Goal: Task Accomplishment & Management: Manage account settings

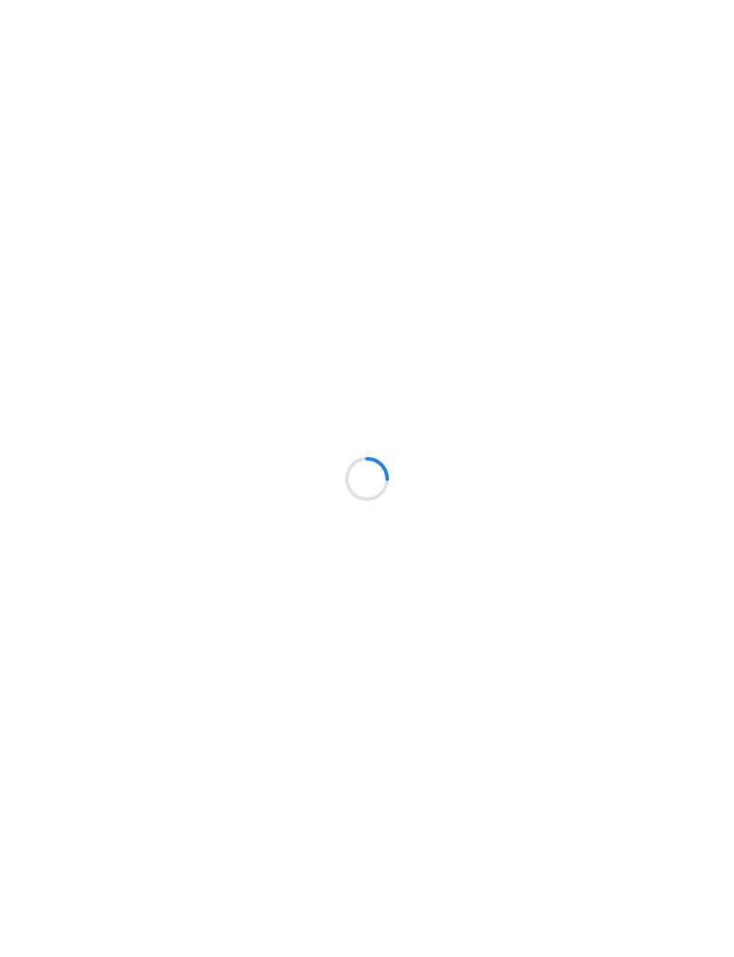
click at [56, 224] on div at bounding box center [367, 478] width 734 height 957
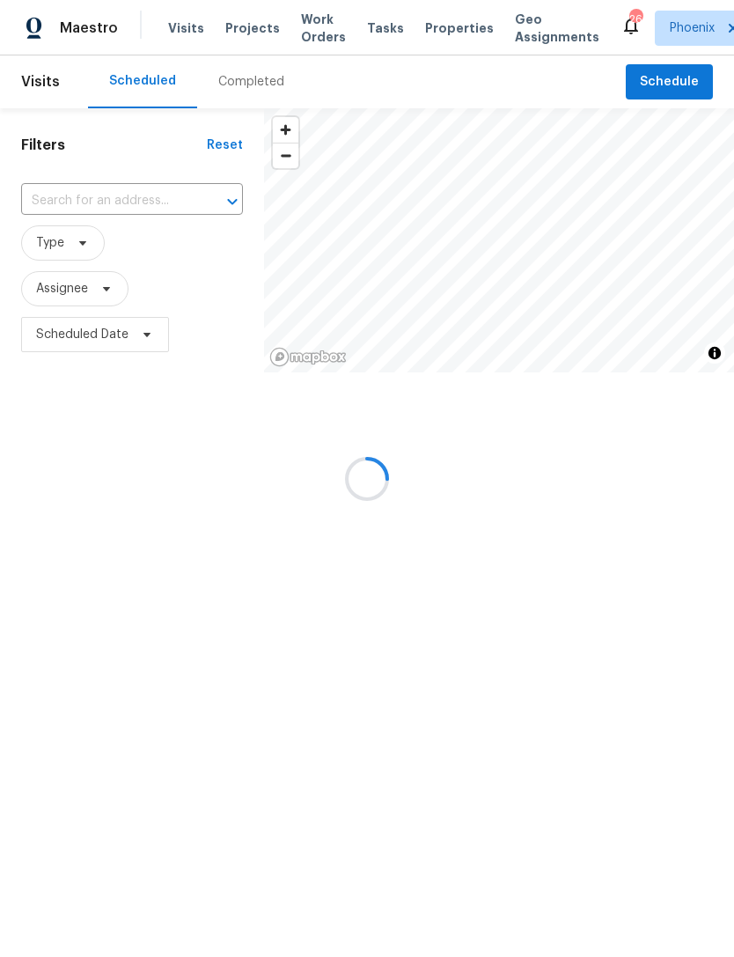
click at [85, 211] on div at bounding box center [367, 478] width 734 height 957
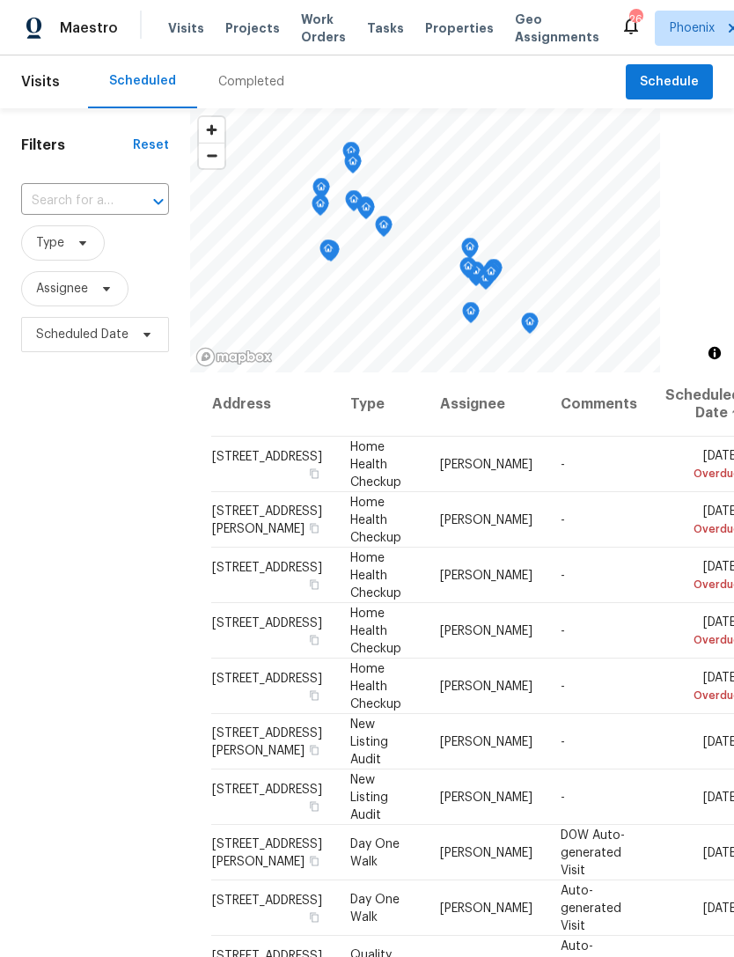
click at [55, 215] on input "text" at bounding box center [70, 201] width 99 height 27
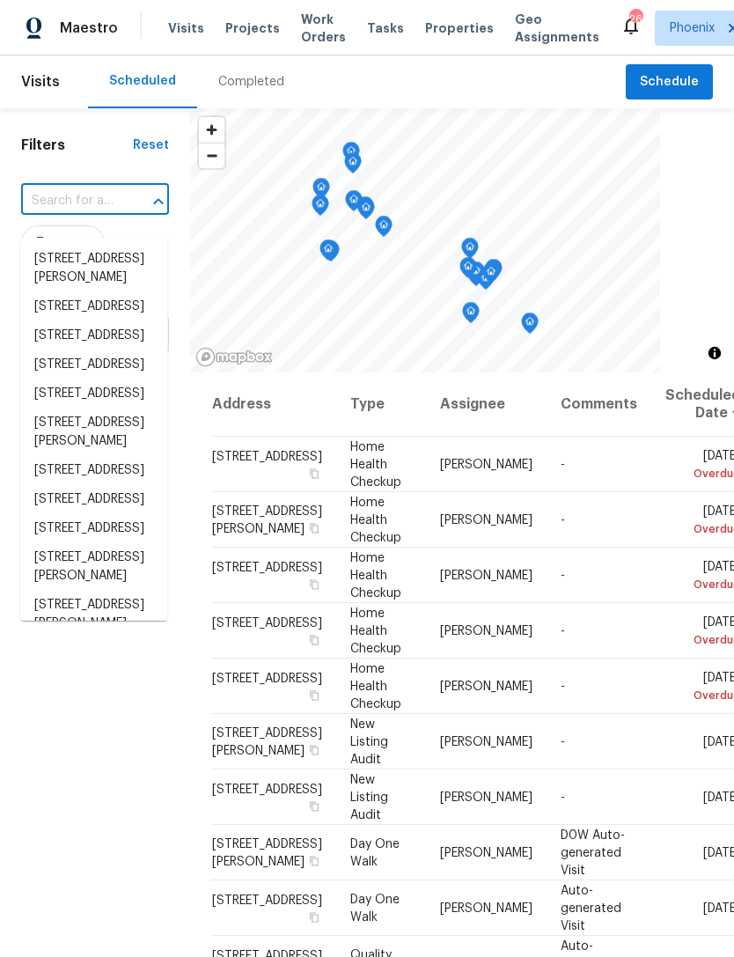
click at [51, 206] on input "text" at bounding box center [70, 201] width 99 height 27
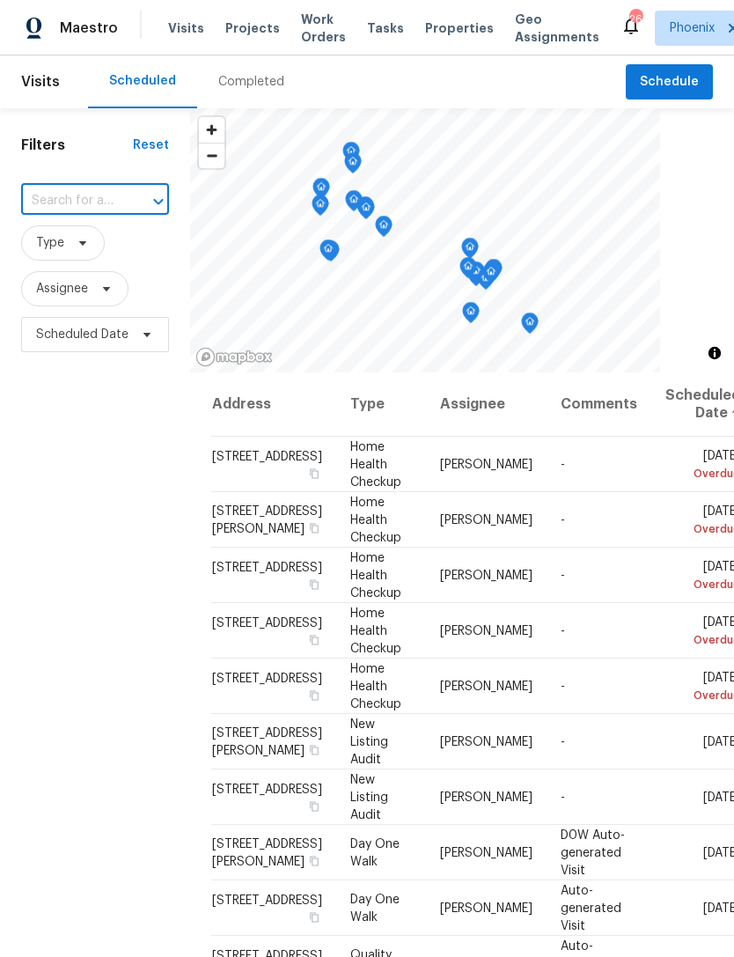
paste input "[STREET_ADDRESS]"
type input "[STREET_ADDRESS]"
click at [77, 254] on li "[STREET_ADDRESS]" at bounding box center [93, 259] width 147 height 29
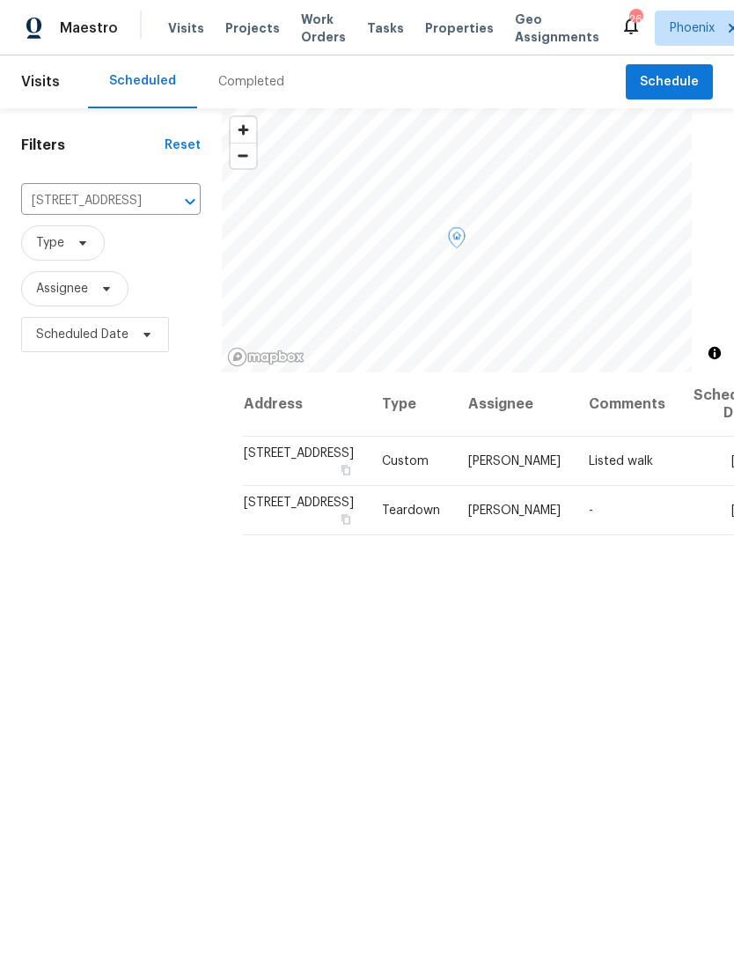
click at [0, 0] on icon at bounding box center [0, 0] width 0 height 0
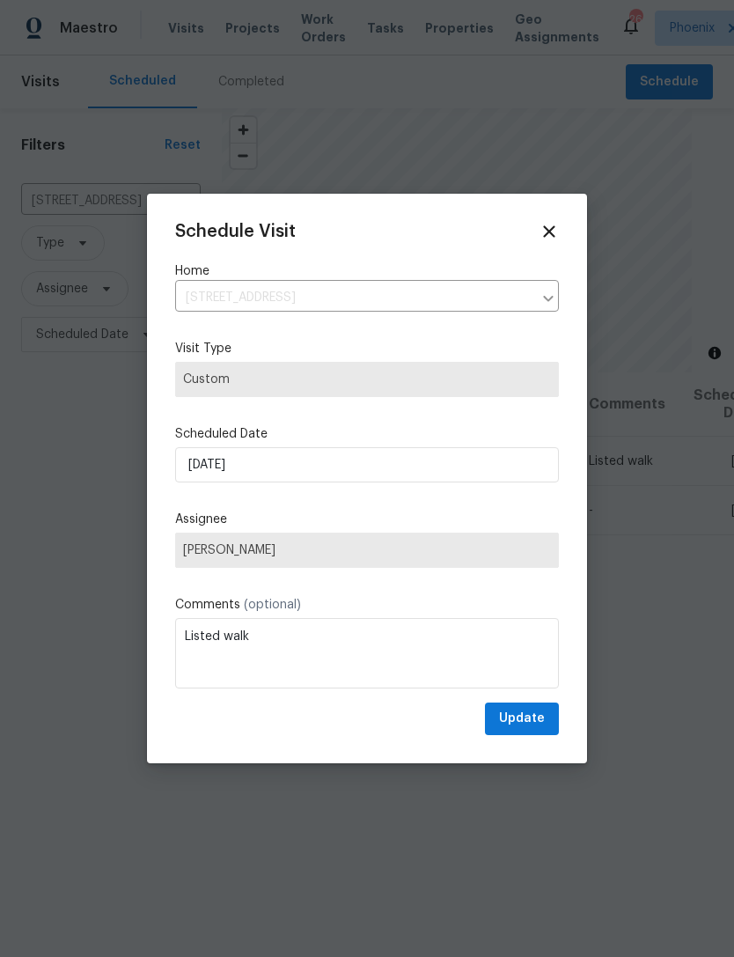
click at [373, 521] on label "Assignee" at bounding box center [367, 520] width 384 height 18
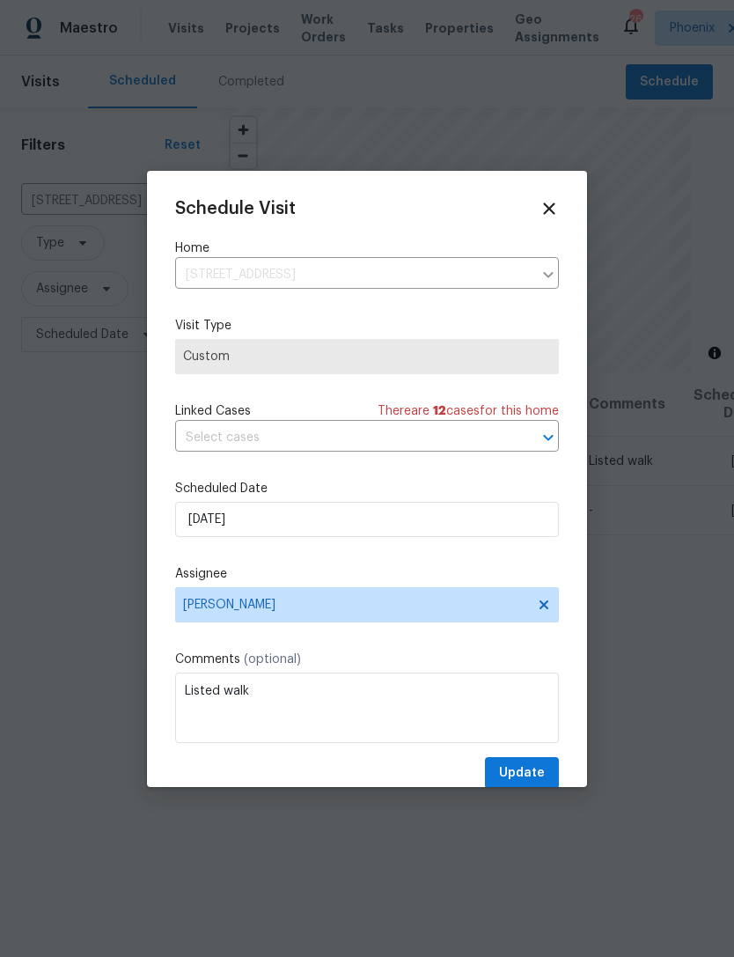
click at [431, 471] on div "Schedule Visit Home [STREET_ADDRESS] ​ Visit Type Custom Linked Cases There are…" at bounding box center [367, 494] width 384 height 591
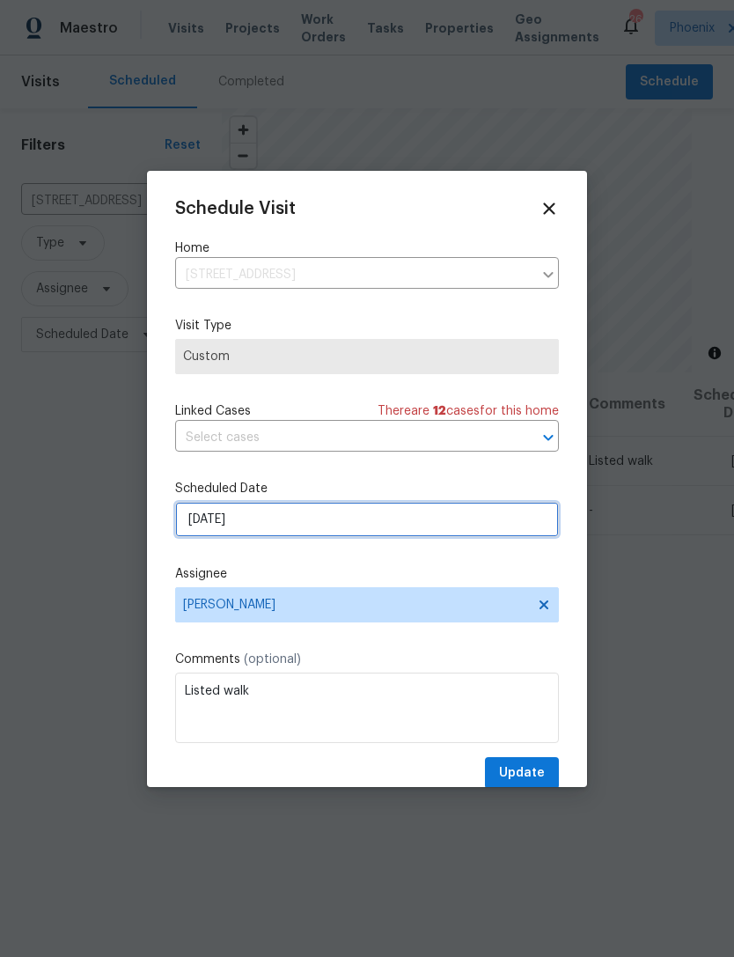
click at [423, 531] on input "[DATE]" at bounding box center [367, 519] width 384 height 35
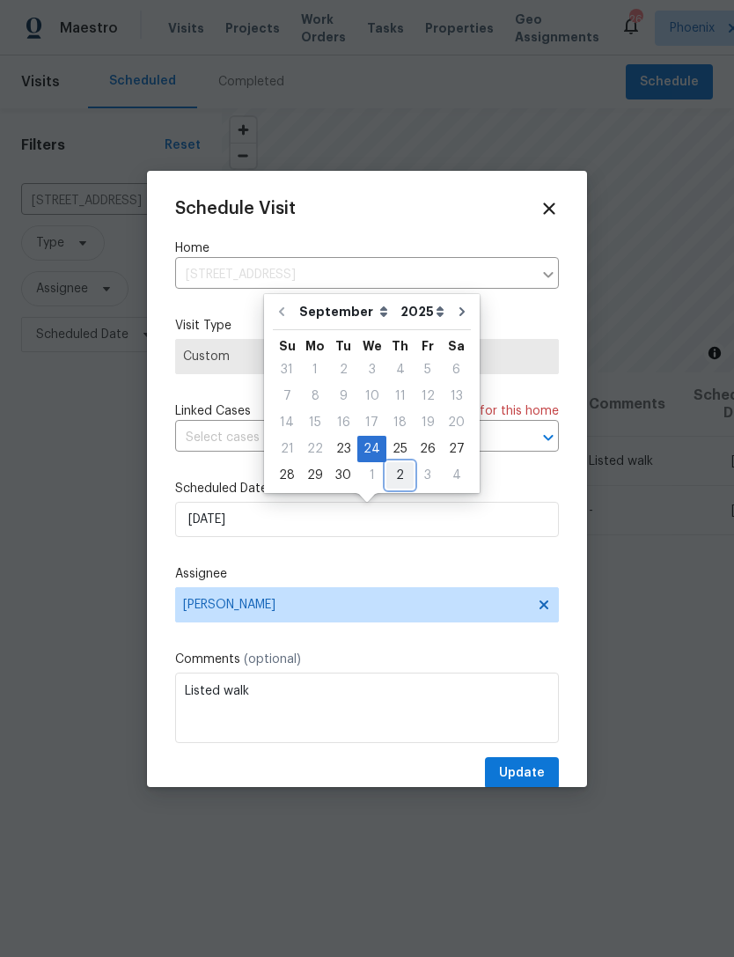
click at [398, 478] on div "2" at bounding box center [400, 475] width 27 height 25
type input "[DATE]"
select select "9"
click at [524, 771] on span "Update" at bounding box center [522, 774] width 46 height 22
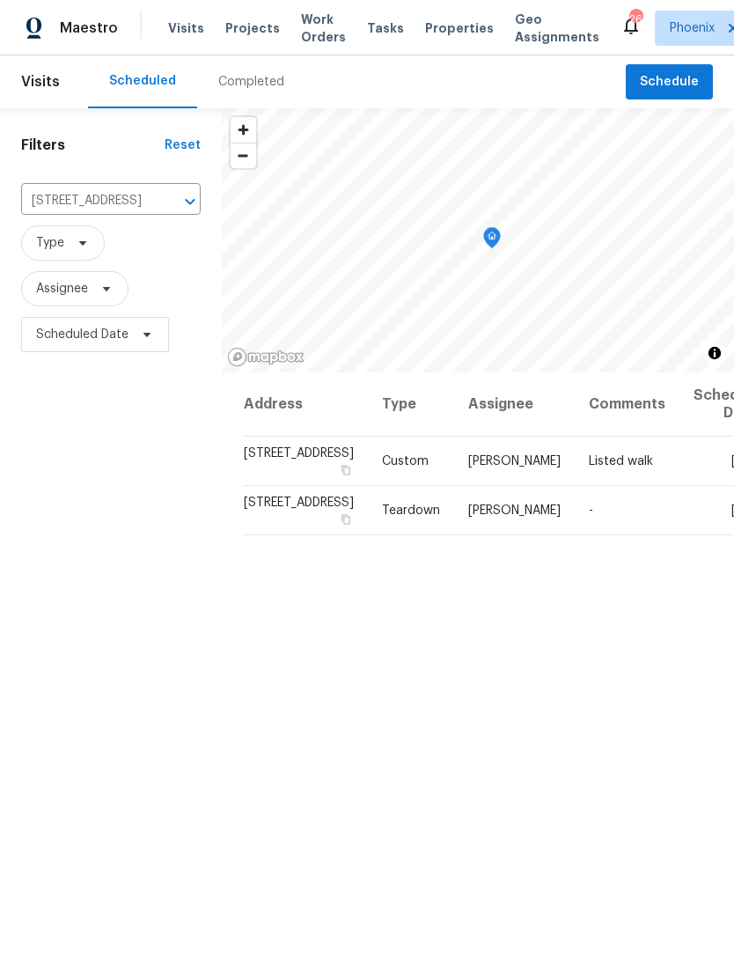
click at [159, 210] on icon "Clear" at bounding box center [168, 202] width 18 height 18
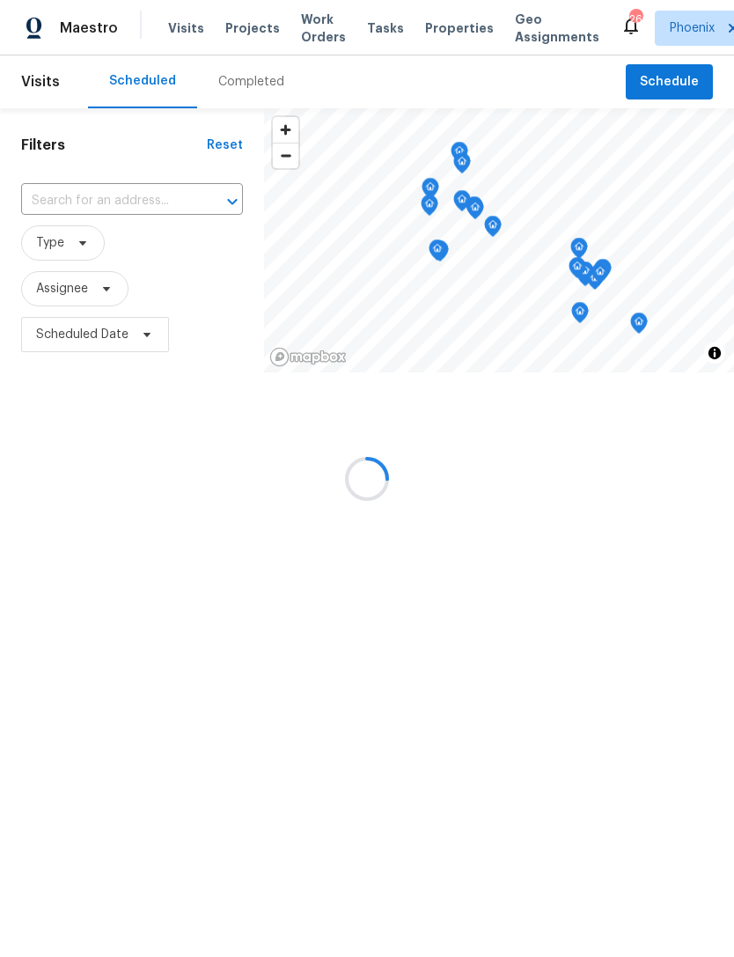
click at [100, 215] on div at bounding box center [367, 478] width 734 height 957
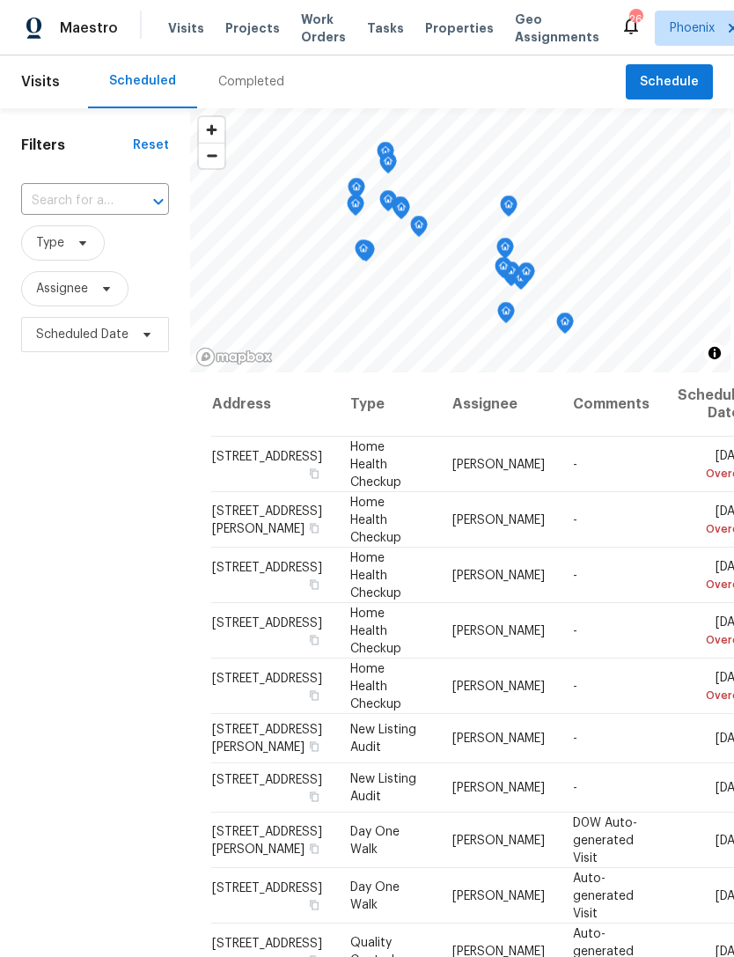
click at [93, 215] on input "text" at bounding box center [70, 201] width 99 height 27
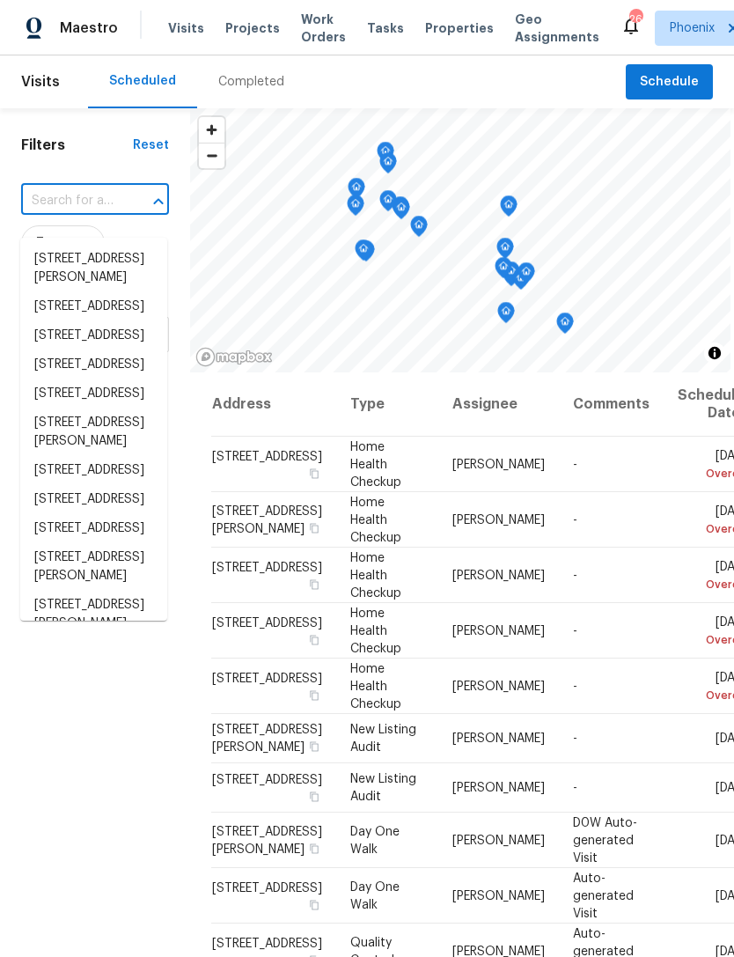
click at [66, 210] on input "text" at bounding box center [70, 201] width 99 height 27
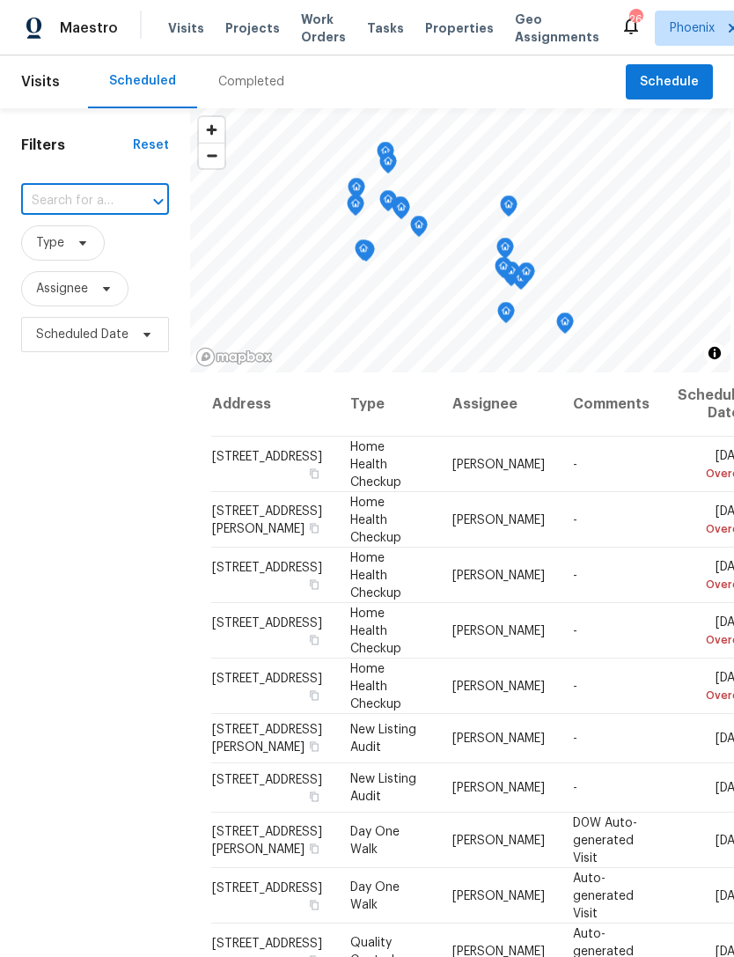
paste input "[STREET_ADDRESS]"
type input "[STREET_ADDRESS]"
click at [85, 251] on li "[STREET_ADDRESS]" at bounding box center [93, 259] width 147 height 29
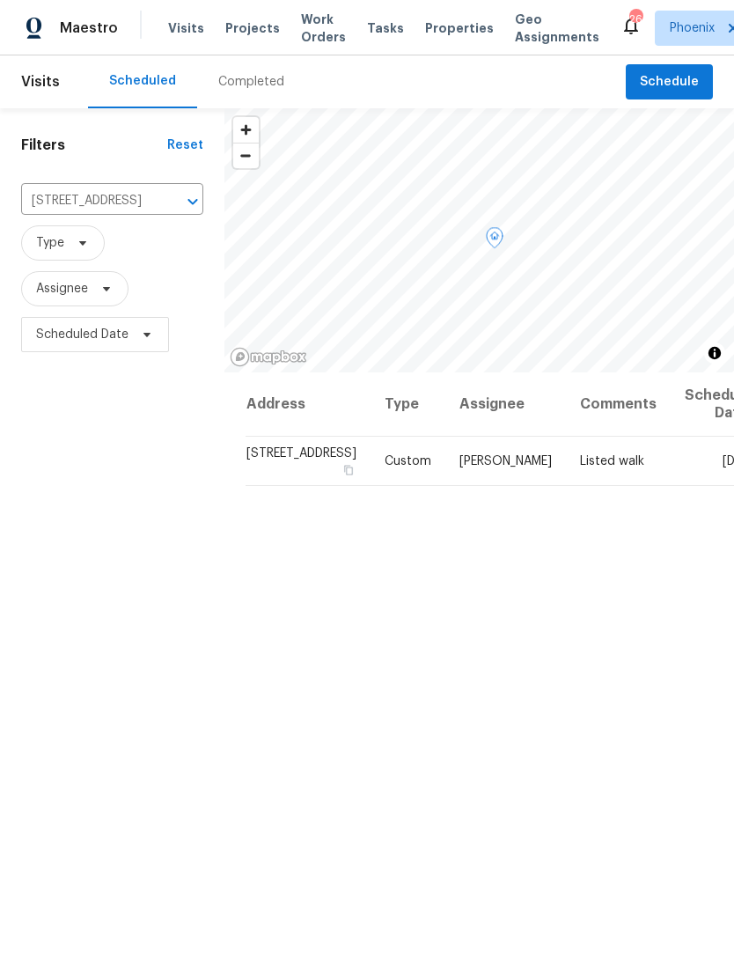
click at [0, 0] on icon at bounding box center [0, 0] width 0 height 0
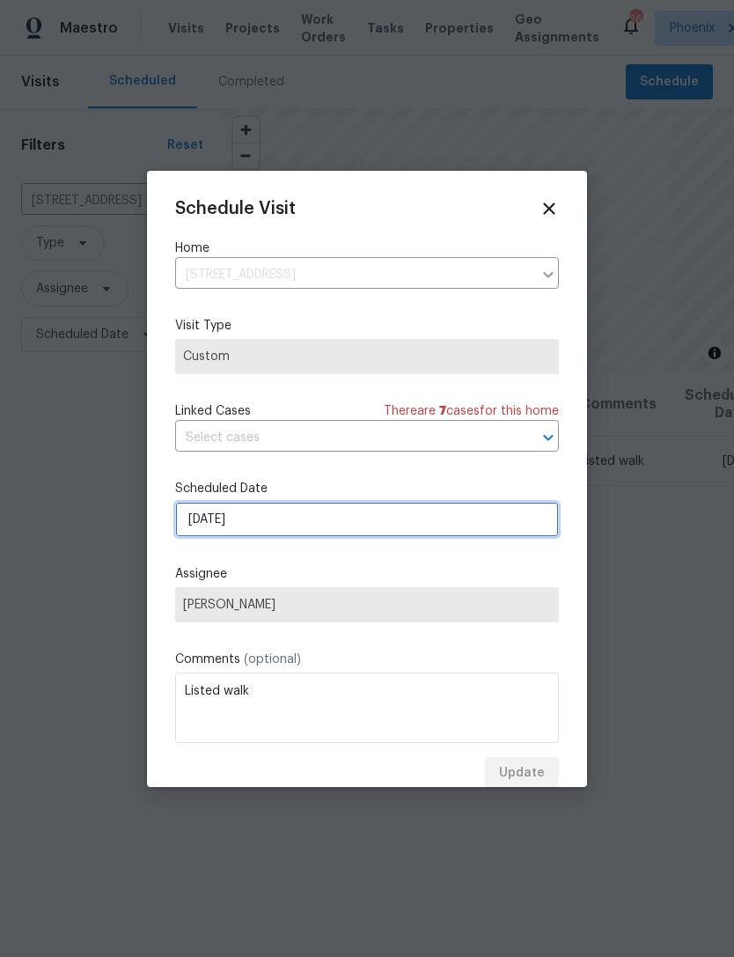
click at [323, 535] on input "[DATE]" at bounding box center [367, 519] width 384 height 35
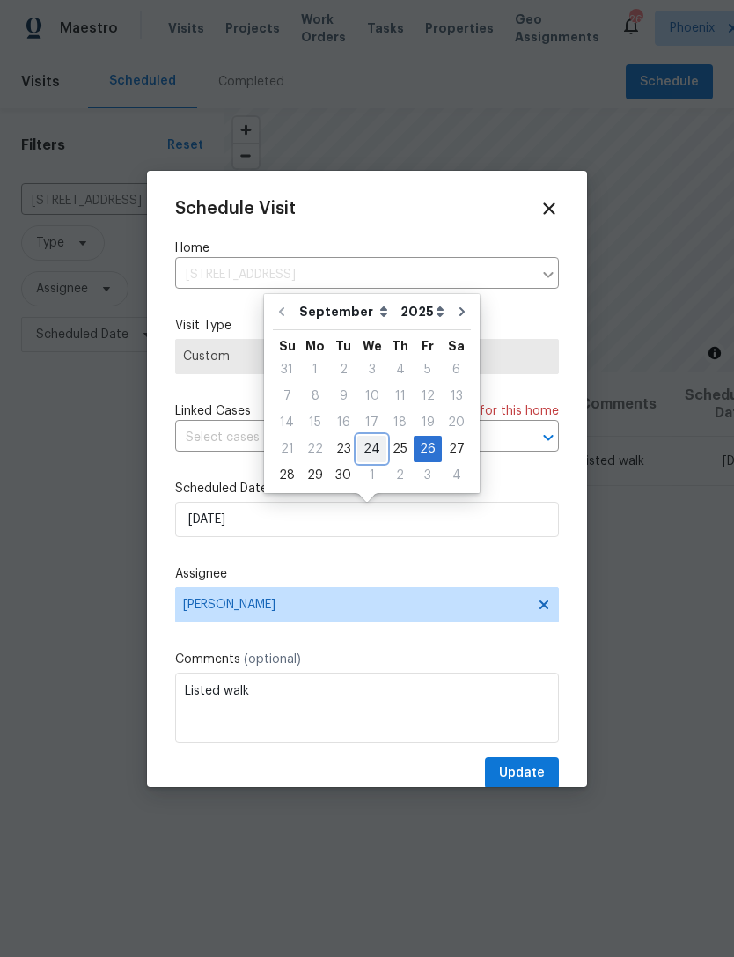
click at [365, 447] on div "24" at bounding box center [372, 449] width 29 height 25
type input "[DATE]"
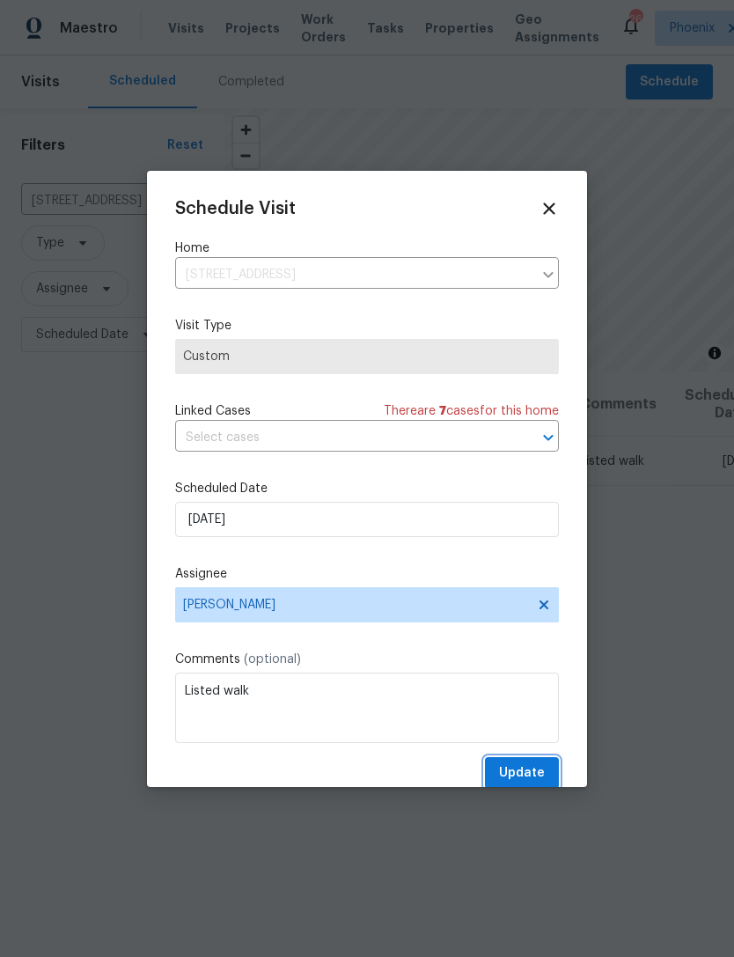
click at [545, 776] on button "Update" at bounding box center [522, 773] width 74 height 33
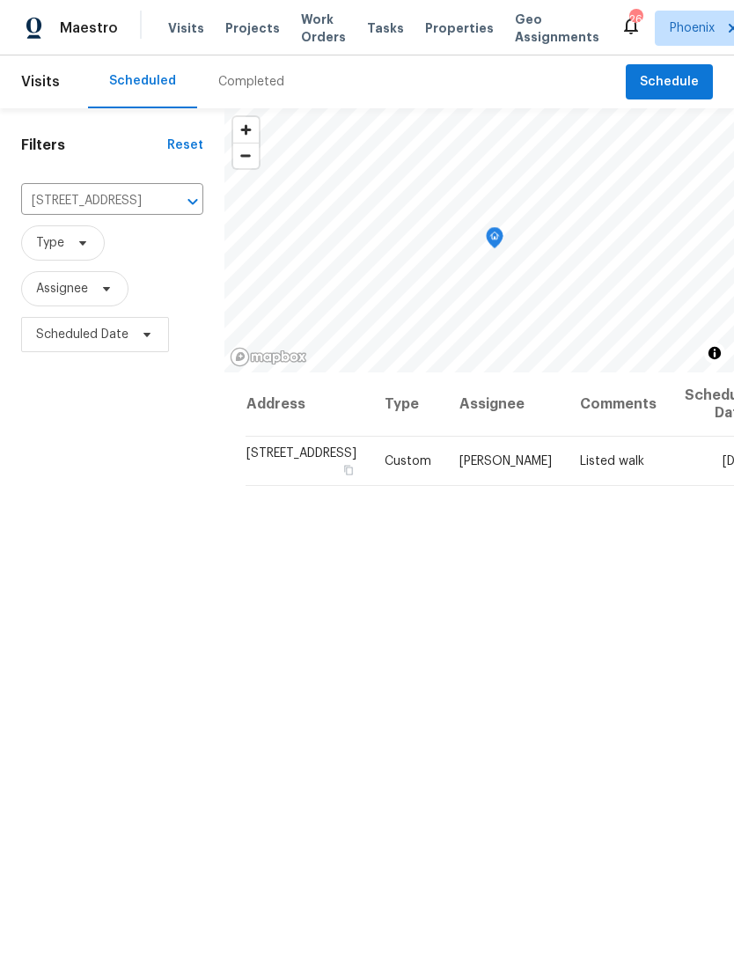
click at [161, 210] on icon "Clear" at bounding box center [170, 202] width 18 height 18
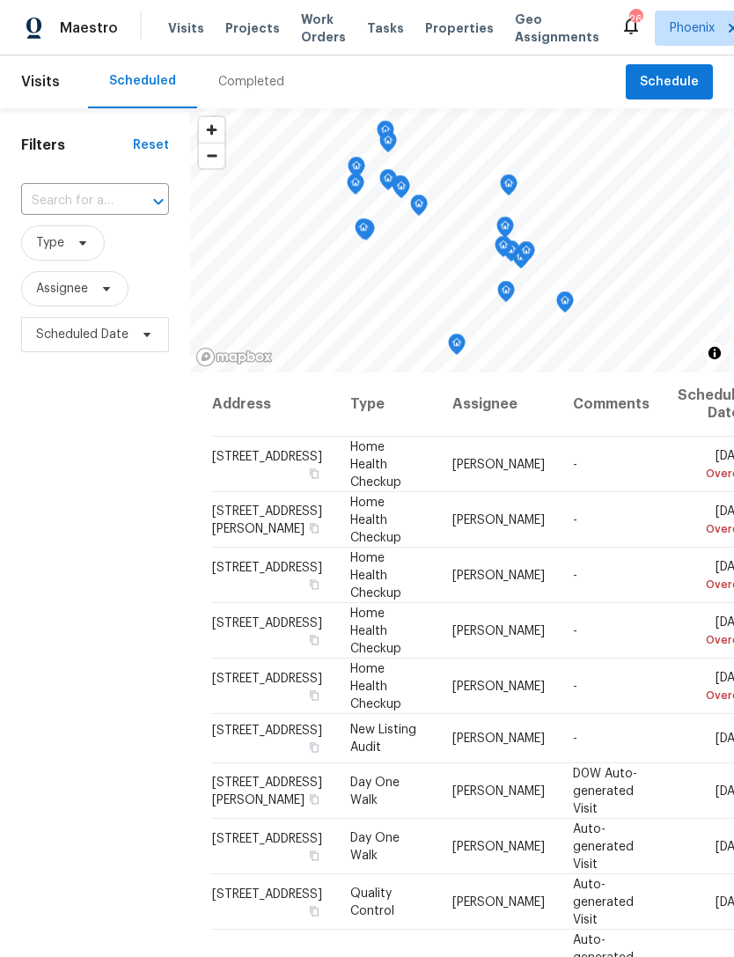
click at [94, 212] on input "text" at bounding box center [70, 201] width 99 height 27
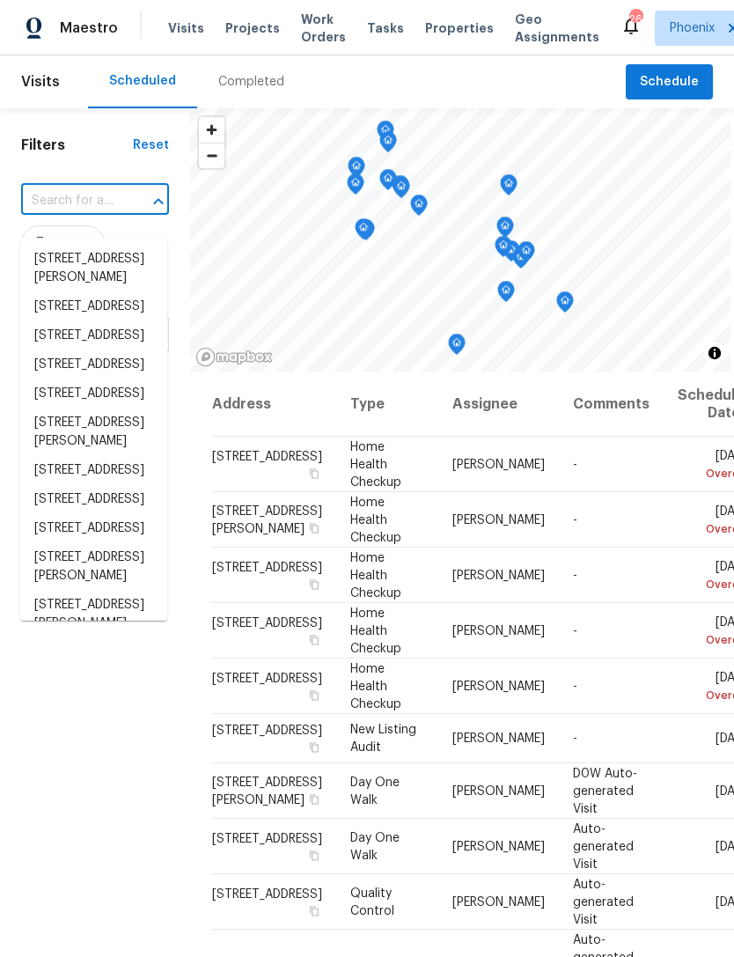
click at [77, 215] on input "text" at bounding box center [70, 201] width 99 height 27
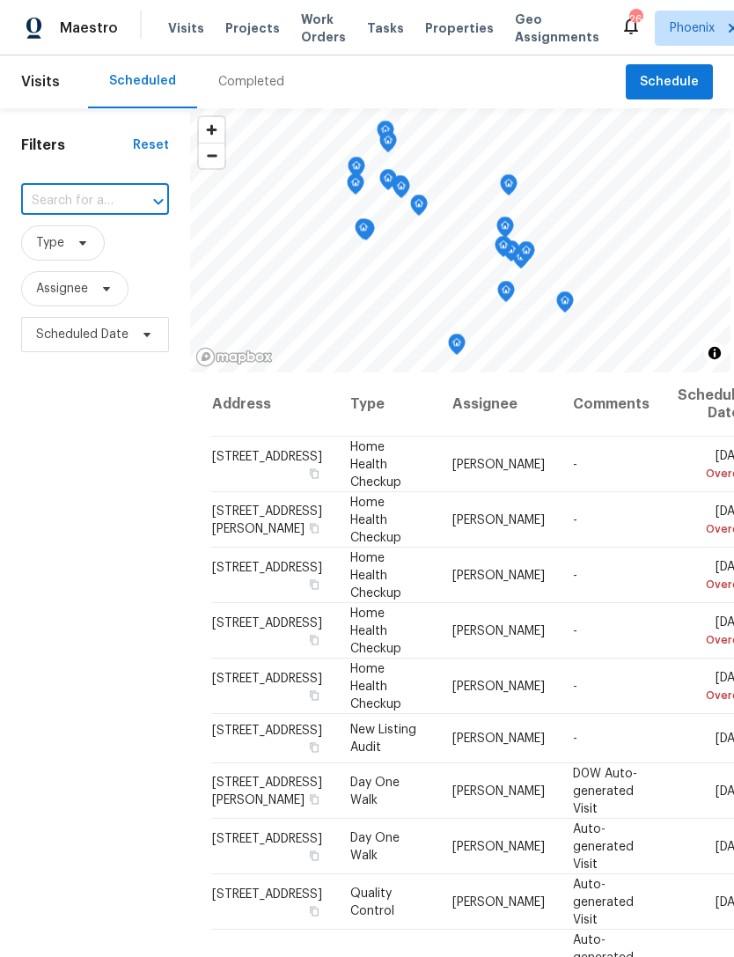
paste input "[STREET_ADDRESS]"
type input "[STREET_ADDRESS]"
click at [80, 270] on li "[STREET_ADDRESS]" at bounding box center [93, 259] width 147 height 29
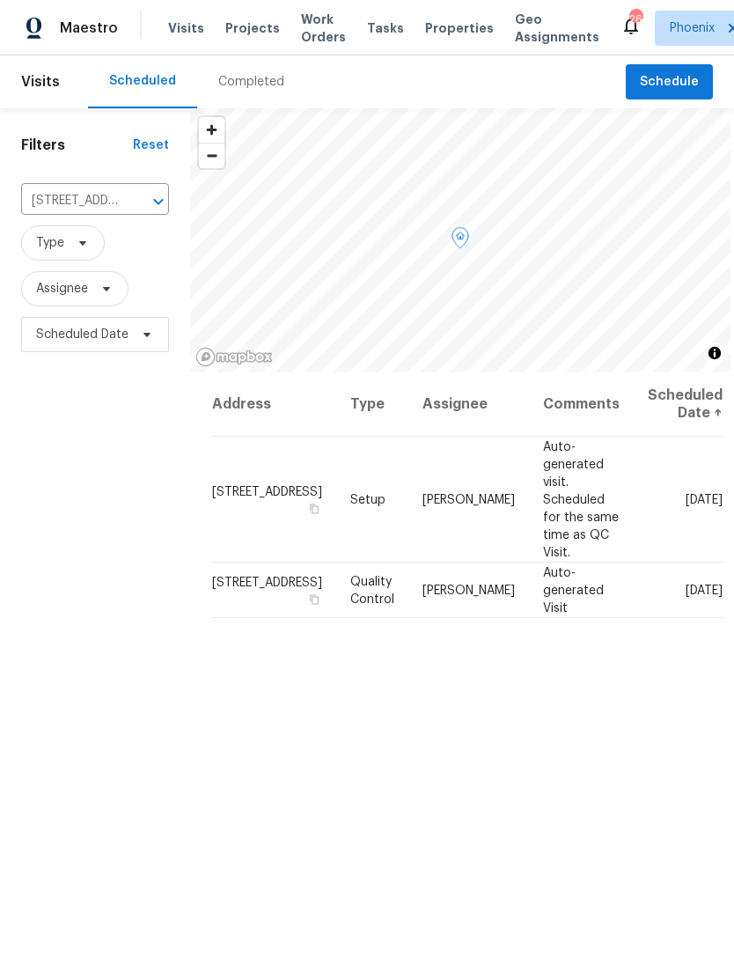
click at [0, 0] on icon at bounding box center [0, 0] width 0 height 0
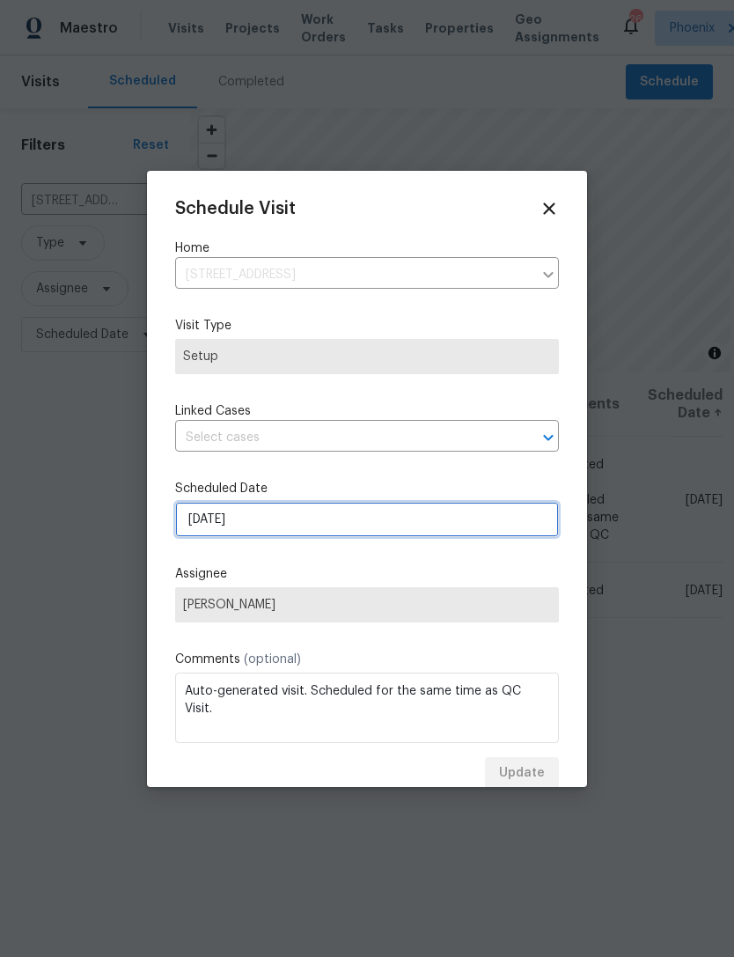
click at [401, 526] on input "[DATE]" at bounding box center [367, 519] width 384 height 35
select select "9"
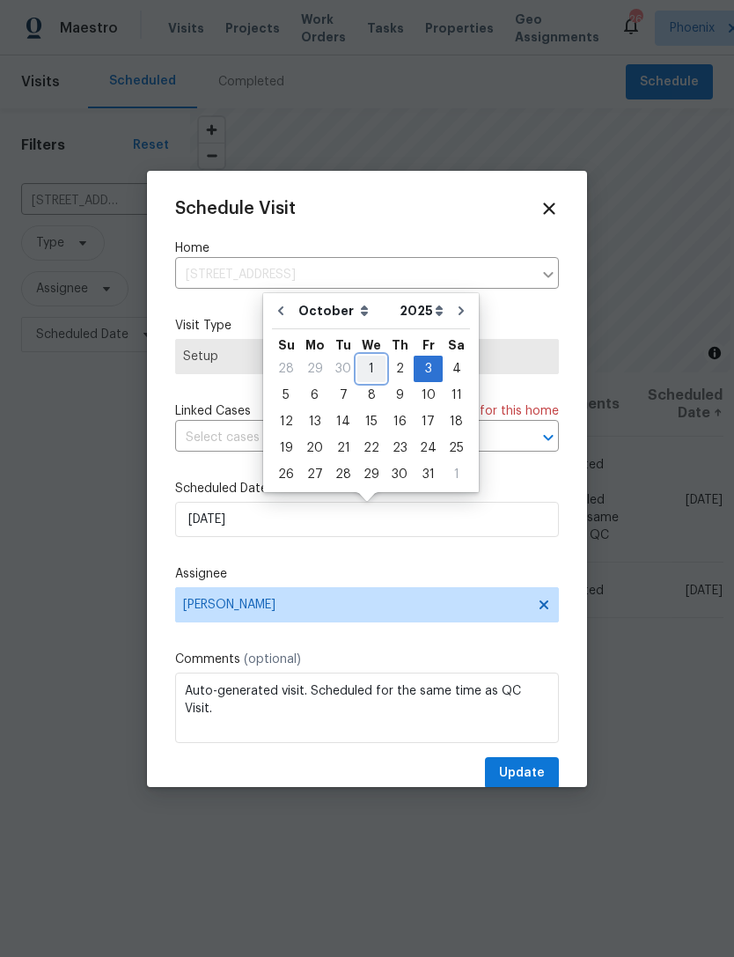
click at [370, 365] on div "1" at bounding box center [372, 369] width 28 height 25
type input "[DATE]"
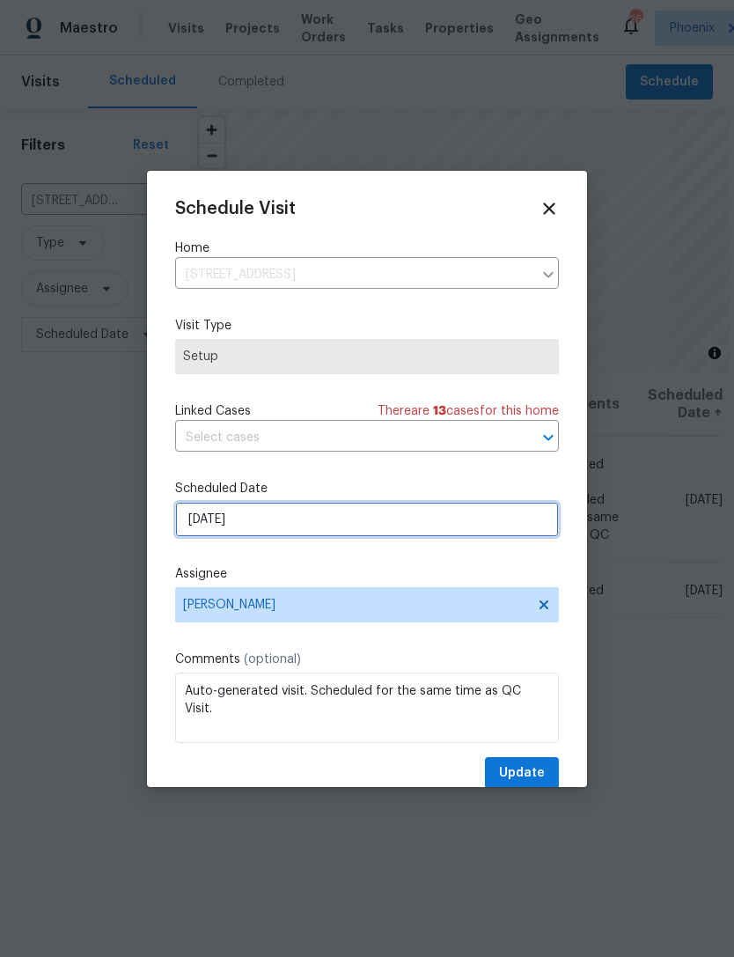
click at [476, 518] on input "[DATE]" at bounding box center [367, 519] width 384 height 35
select select "9"
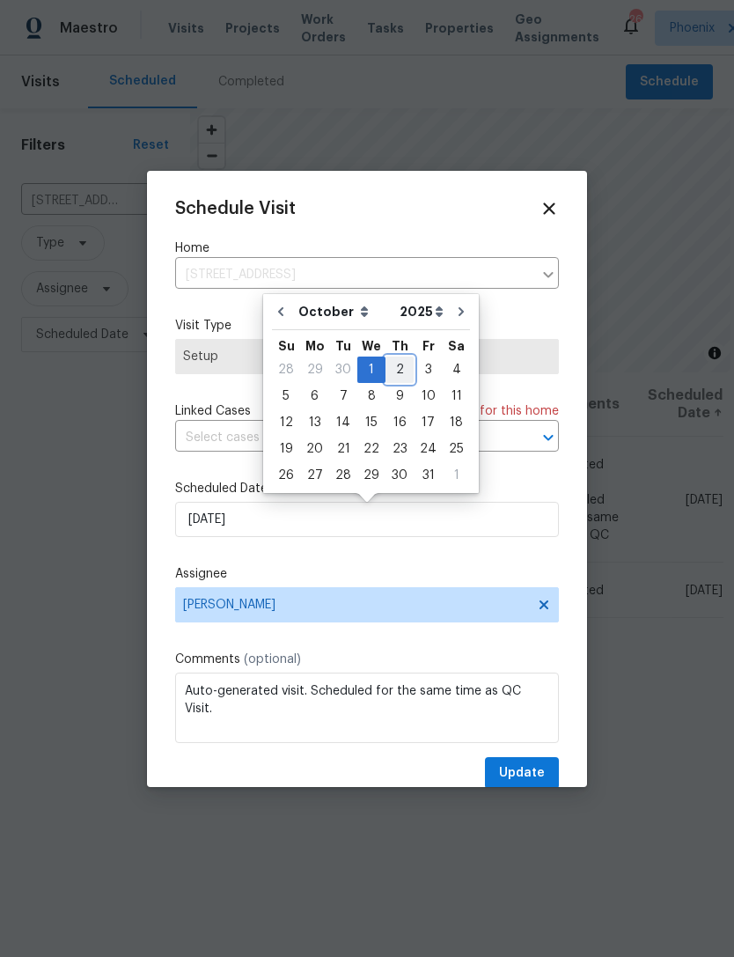
click at [397, 366] on div "2" at bounding box center [400, 370] width 28 height 25
type input "[DATE]"
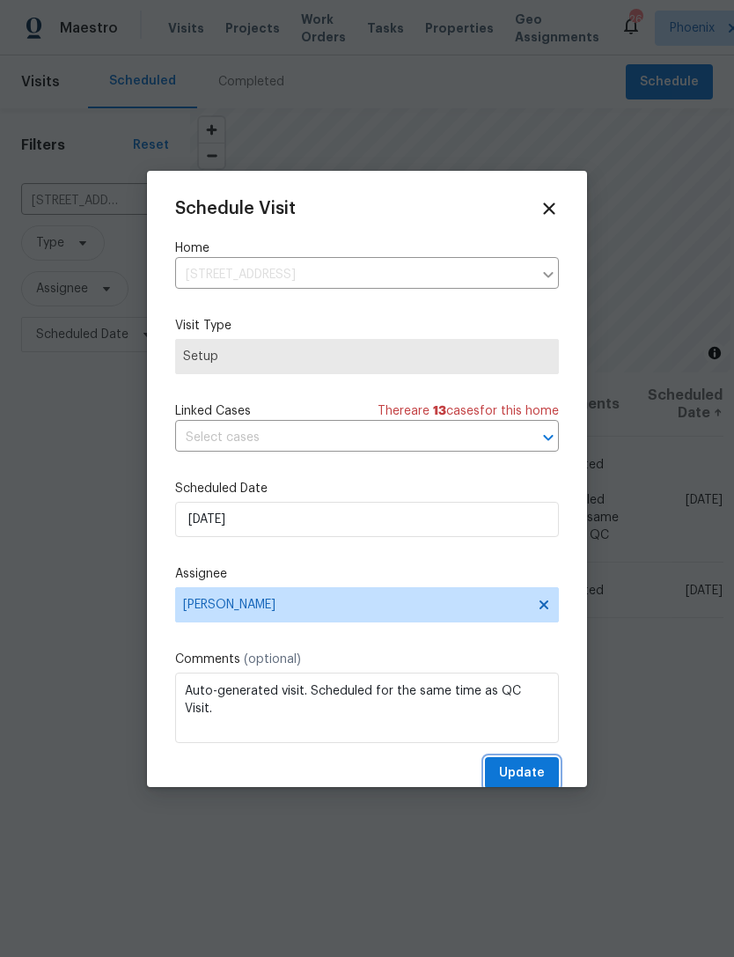
click at [534, 774] on span "Update" at bounding box center [522, 774] width 46 height 22
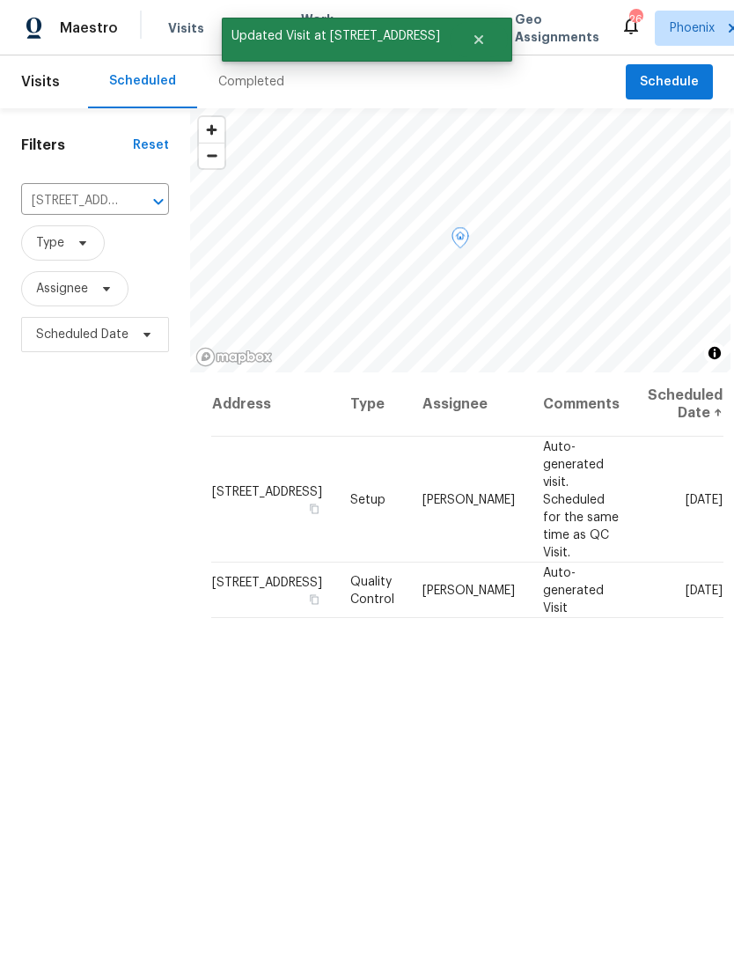
click at [0, 0] on icon at bounding box center [0, 0] width 0 height 0
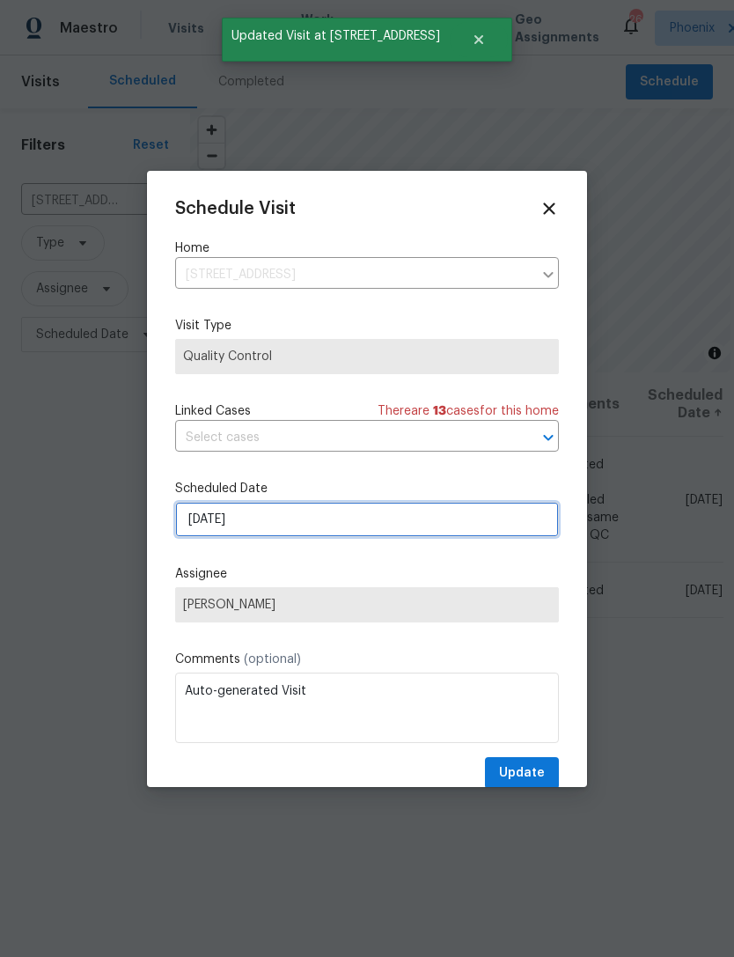
click at [404, 529] on input "[DATE]" at bounding box center [367, 519] width 384 height 35
select select "9"
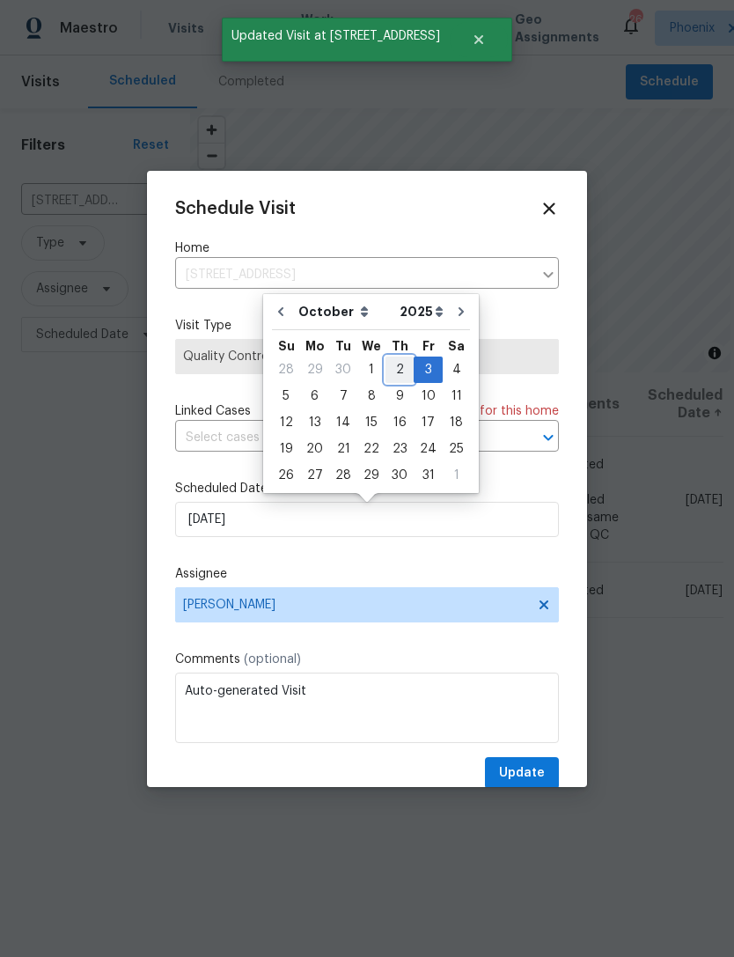
click at [389, 368] on div "2" at bounding box center [400, 370] width 28 height 25
type input "[DATE]"
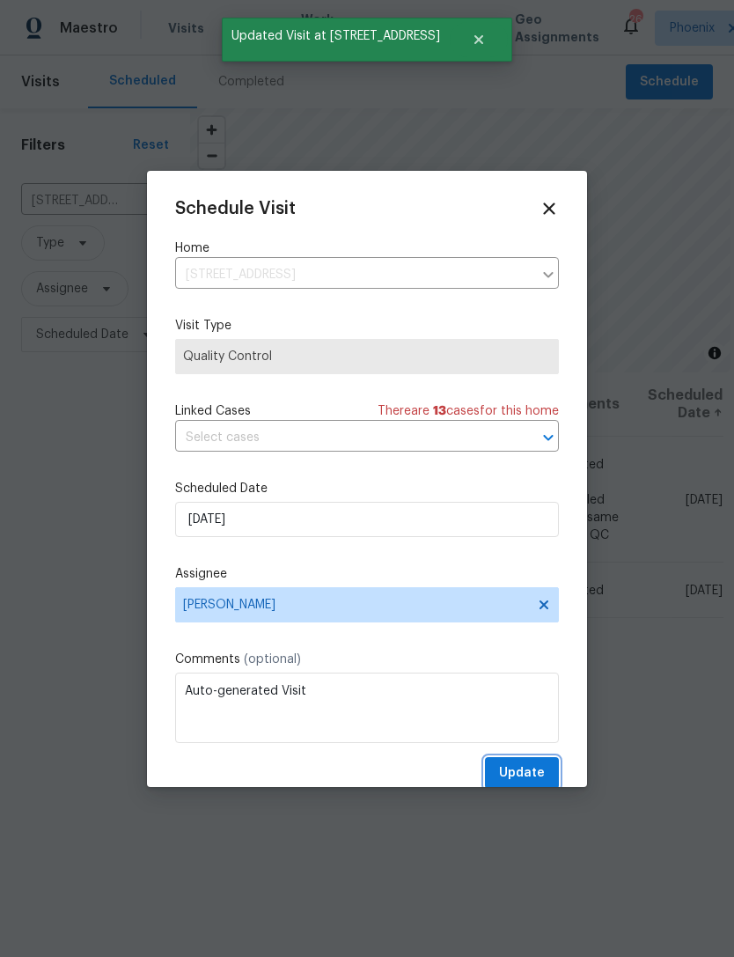
click at [535, 778] on span "Update" at bounding box center [522, 774] width 46 height 22
